Goal: Task Accomplishment & Management: Use online tool/utility

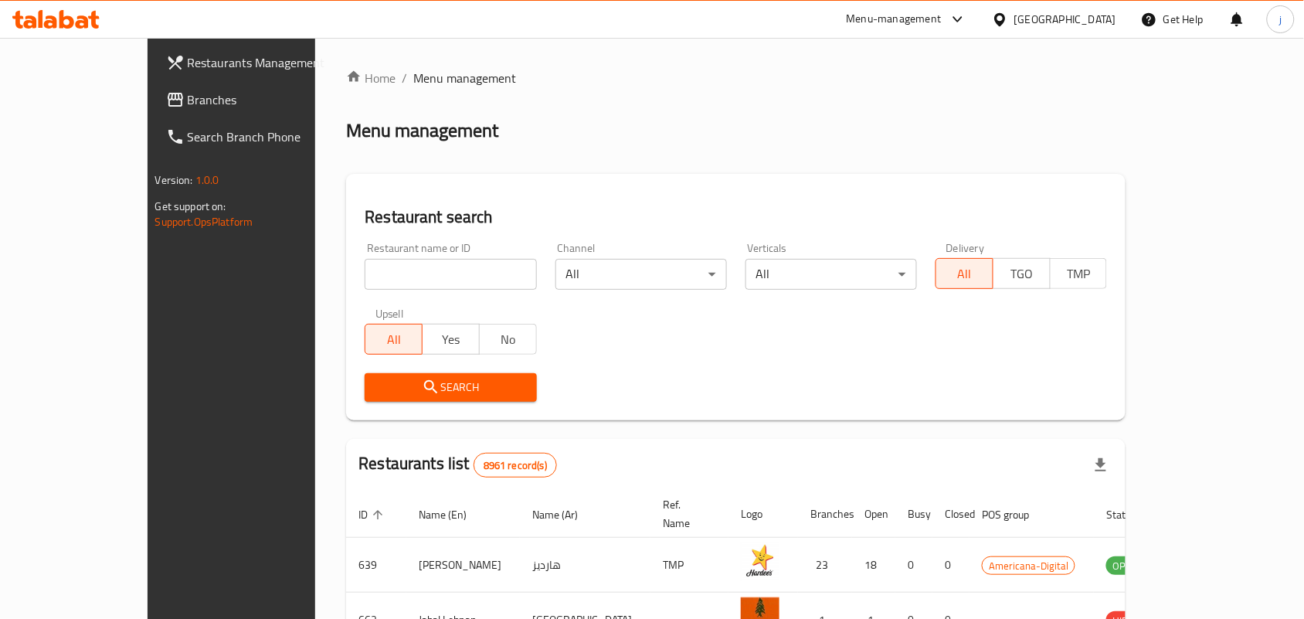
click at [188, 102] on span "Branches" at bounding box center [270, 99] width 165 height 19
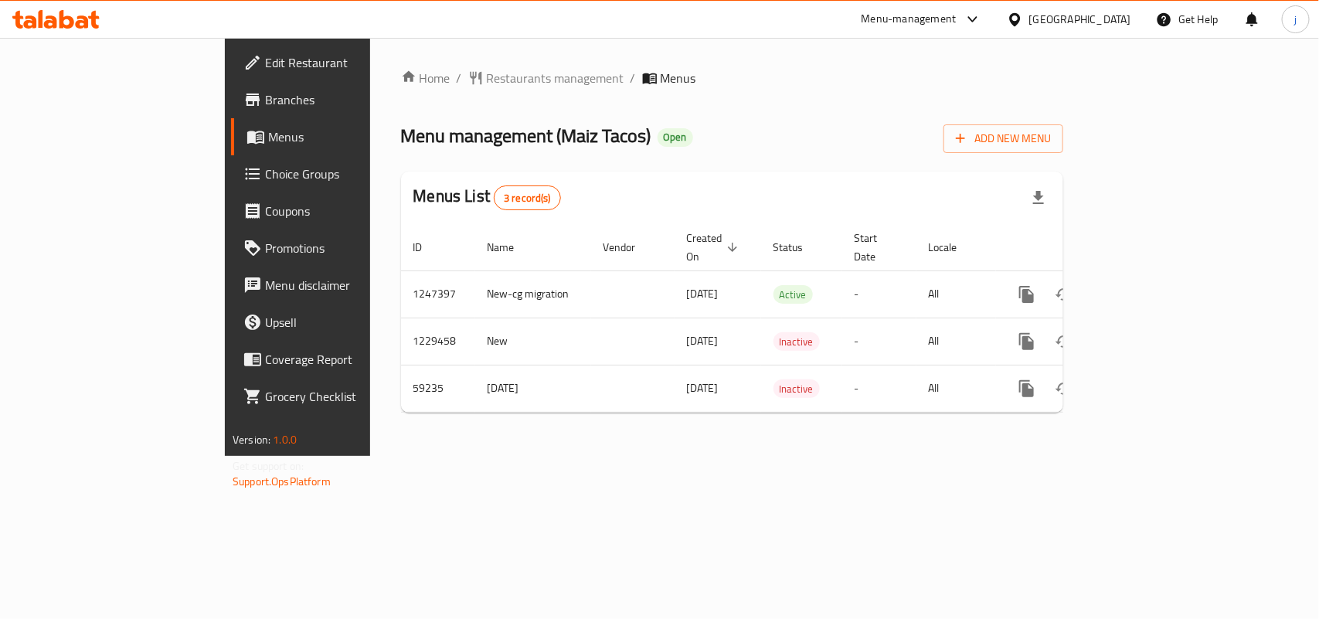
click at [655, 456] on div "Home / Restaurants management / Menus Menu management ( Maiz Tacos ) Open Add N…" at bounding box center [732, 247] width 724 height 418
click at [265, 167] on span "Choice Groups" at bounding box center [349, 174] width 168 height 19
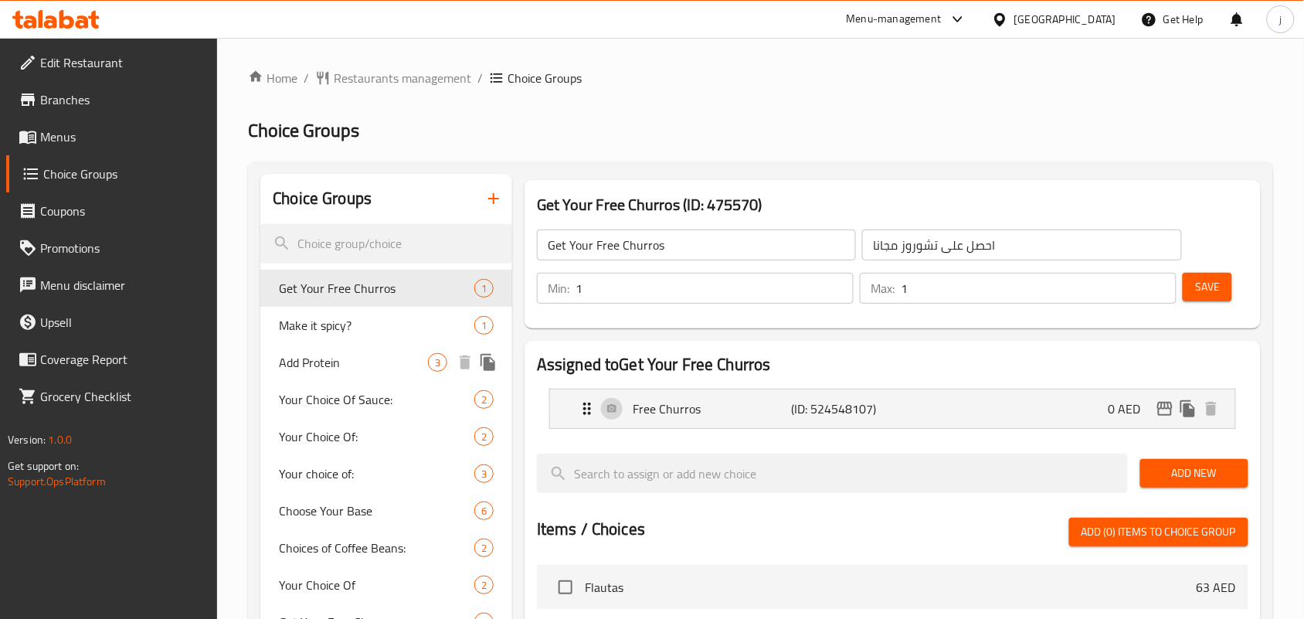
click at [415, 365] on span "Add Protein" at bounding box center [353, 362] width 149 height 19
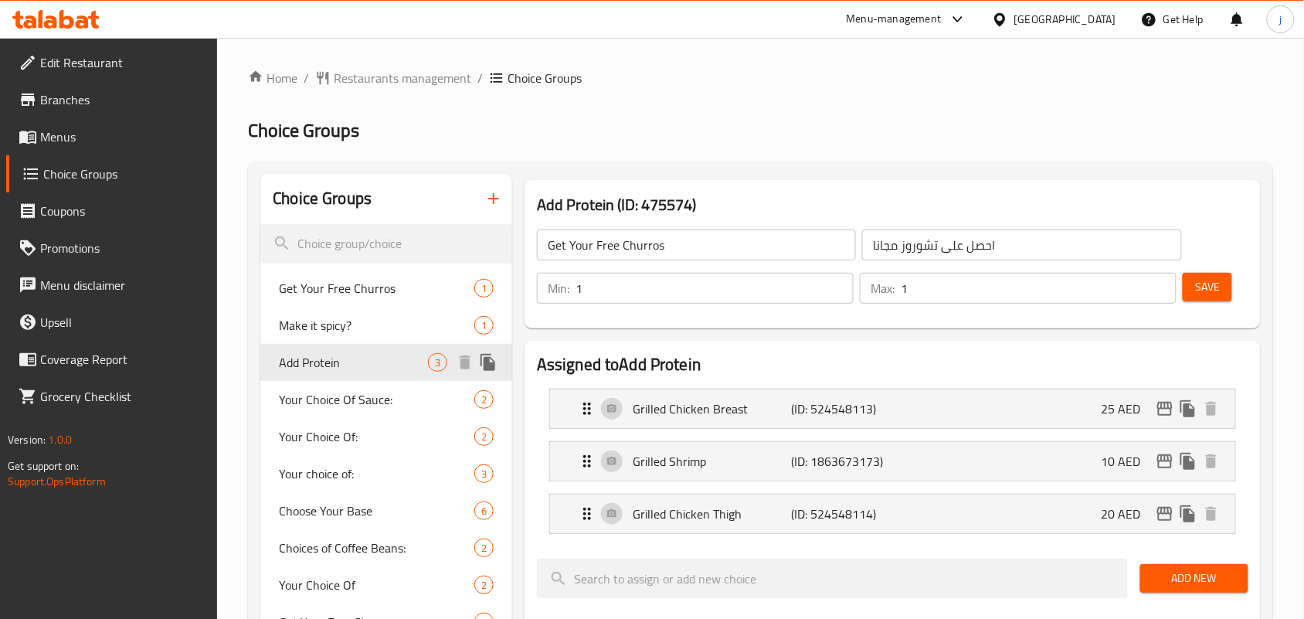
type input "Add Protein"
type input "أضف البروتين"
type input "0"
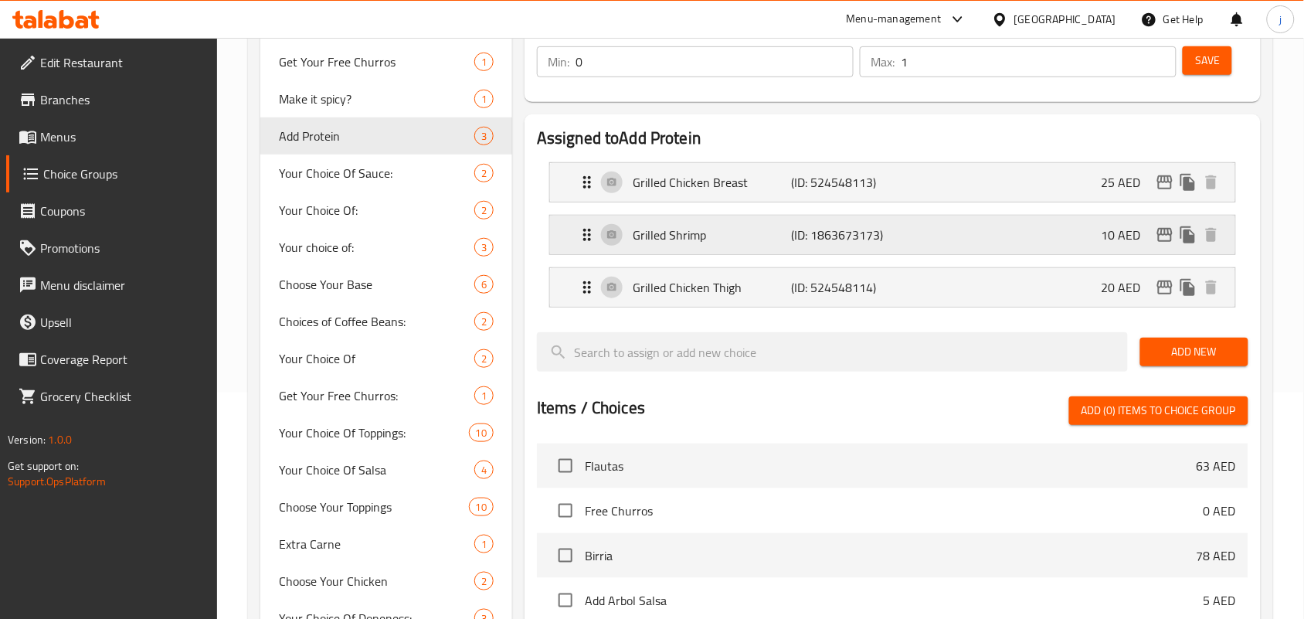
scroll to position [193, 0]
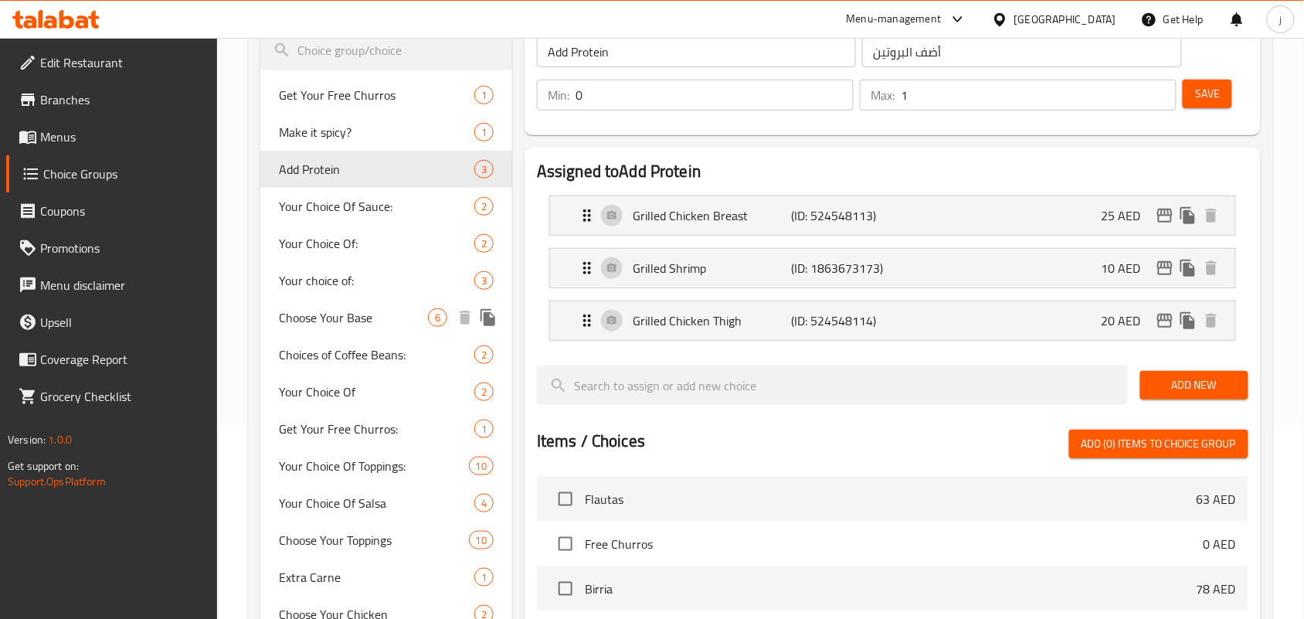
click at [325, 325] on span "Choose Your Base" at bounding box center [353, 317] width 149 height 19
type input "Choose Your Base"
type input "اختر القاعدة الخاصة بك"
type input "1"
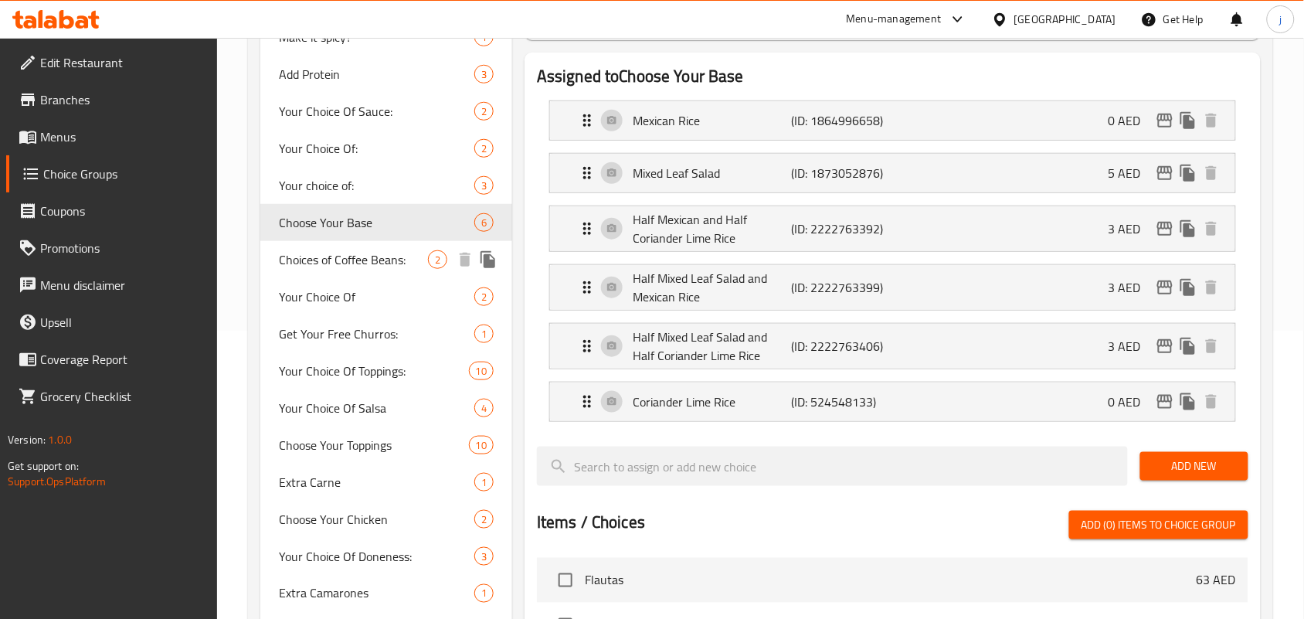
scroll to position [290, 0]
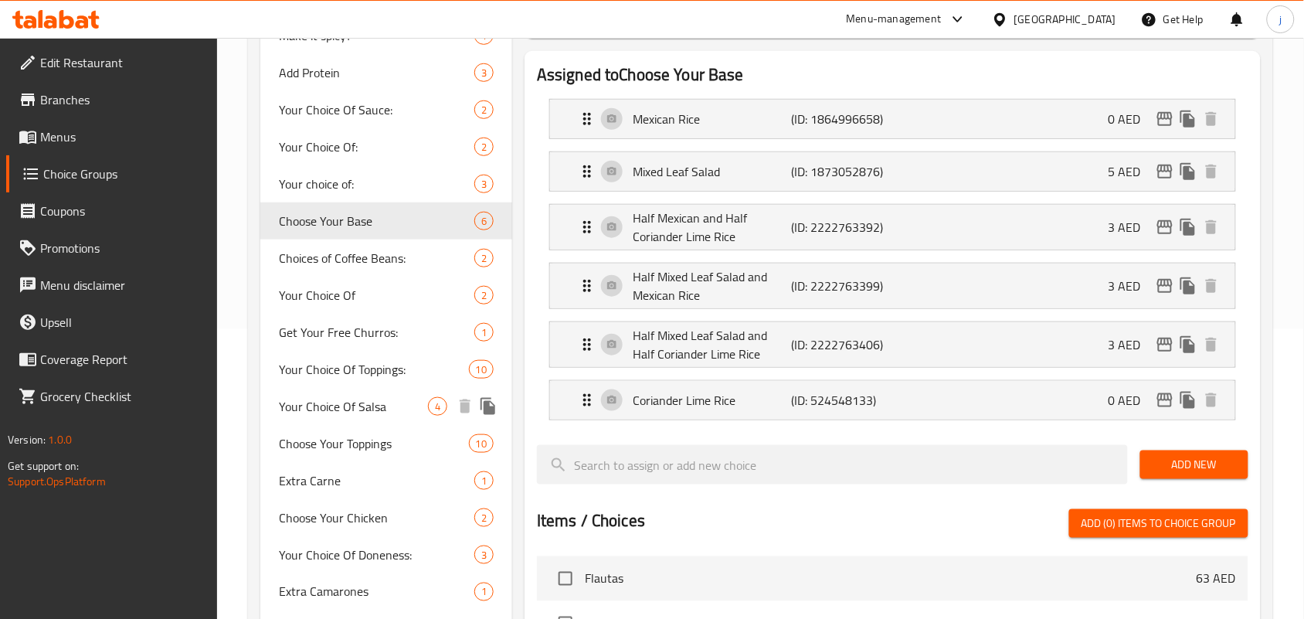
click at [342, 410] on span "Your Choice Of Salsa" at bounding box center [353, 406] width 149 height 19
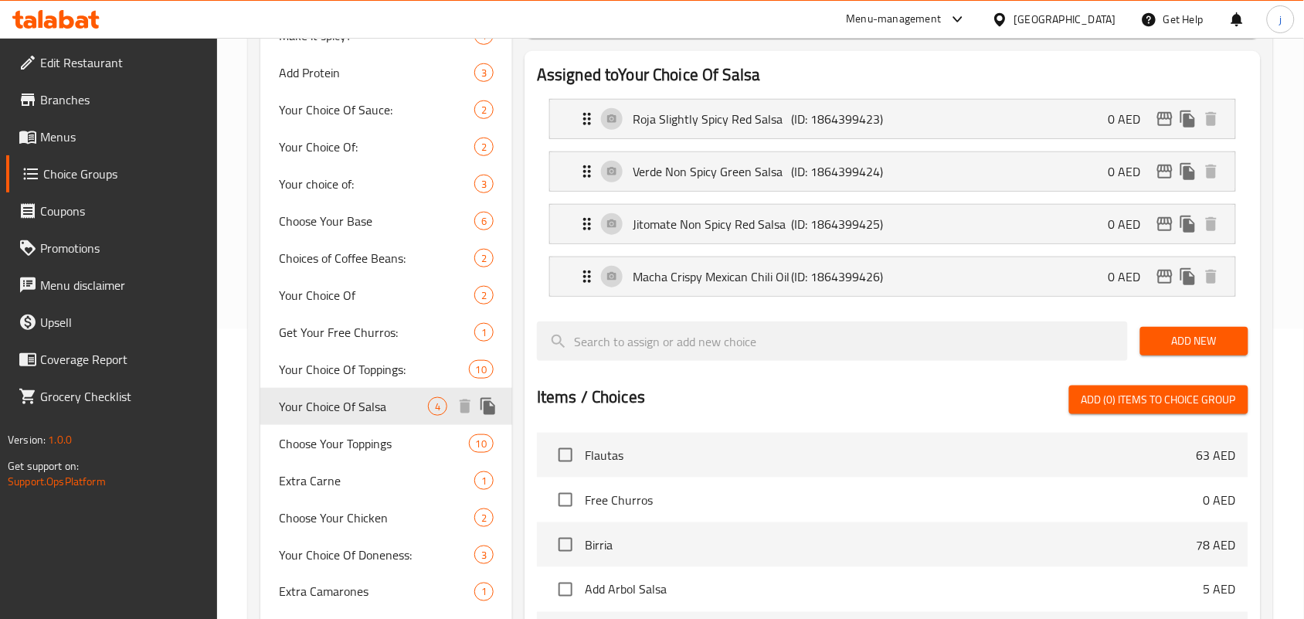
type input "Your Choice Of Salsa"
type input "اختيارك من السالسا"
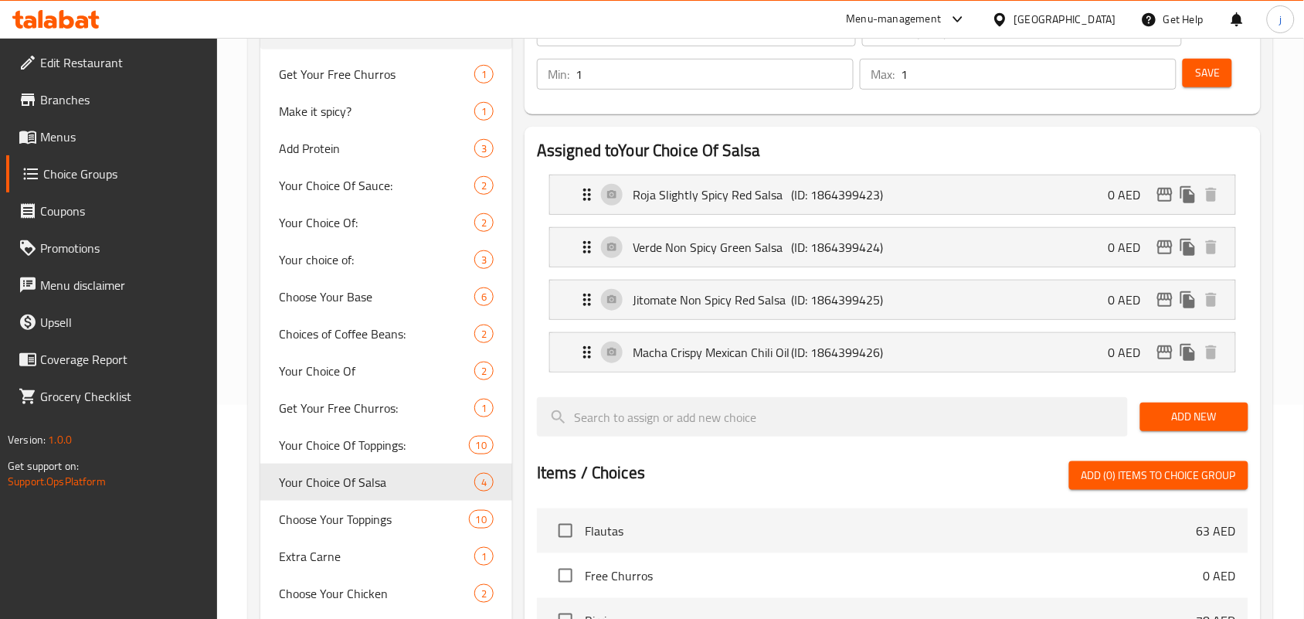
scroll to position [156, 0]
